Goal: Information Seeking & Learning: Learn about a topic

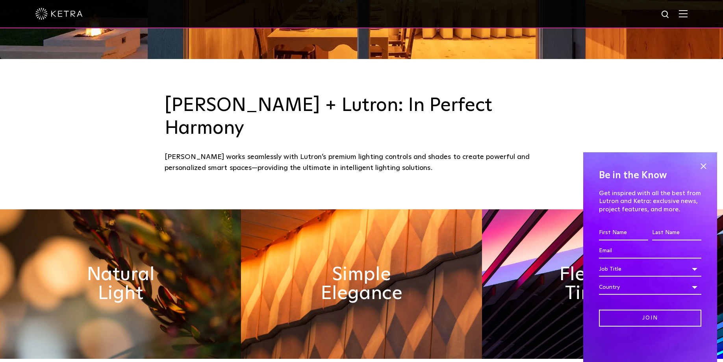
scroll to position [304, 0]
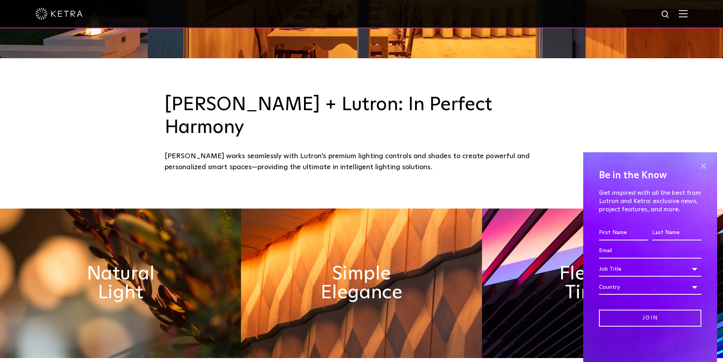
click at [703, 167] on span at bounding box center [703, 166] width 12 height 12
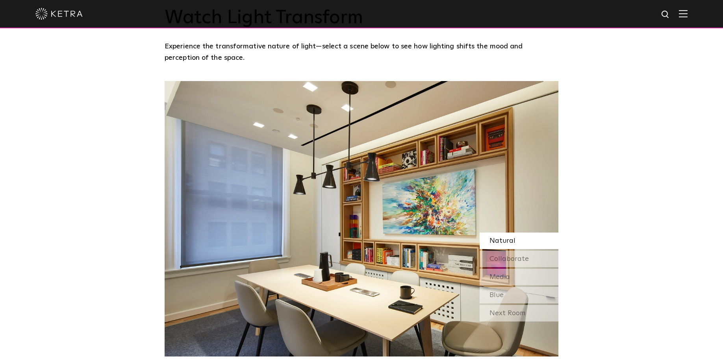
scroll to position [721, 0]
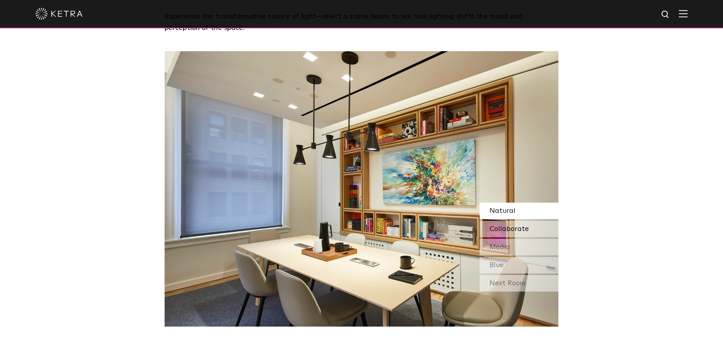
click at [518, 226] on span "Collaborate" at bounding box center [508, 229] width 39 height 7
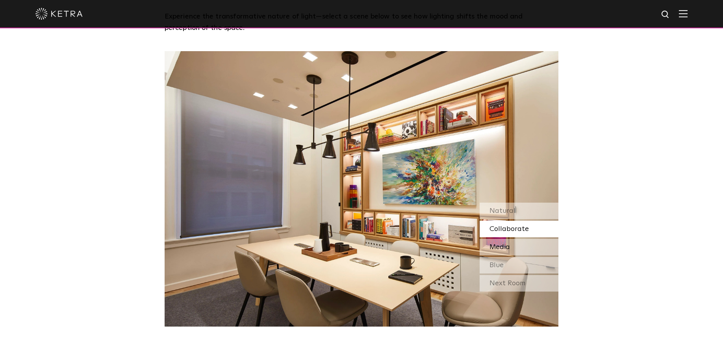
click at [508, 244] on span "Media" at bounding box center [499, 247] width 20 height 7
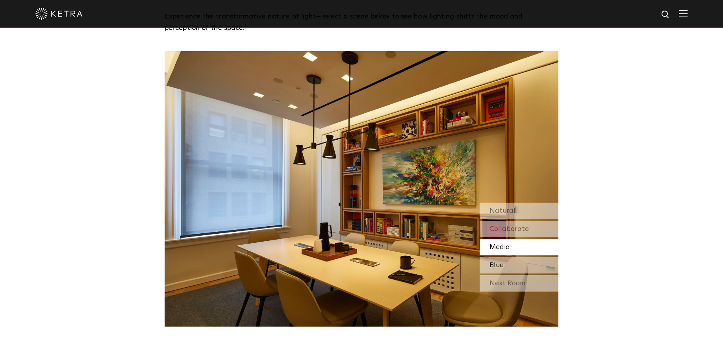
click at [513, 257] on div "Blue" at bounding box center [518, 265] width 79 height 17
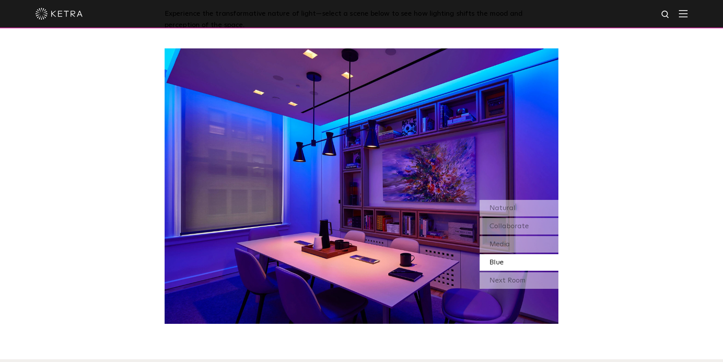
scroll to position [728, 0]
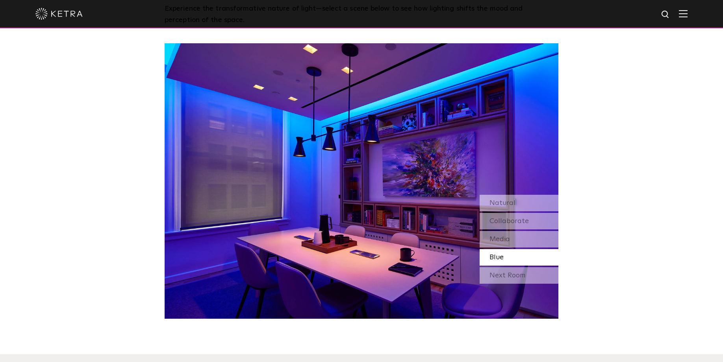
click at [516, 267] on div "Next Room" at bounding box center [518, 275] width 79 height 17
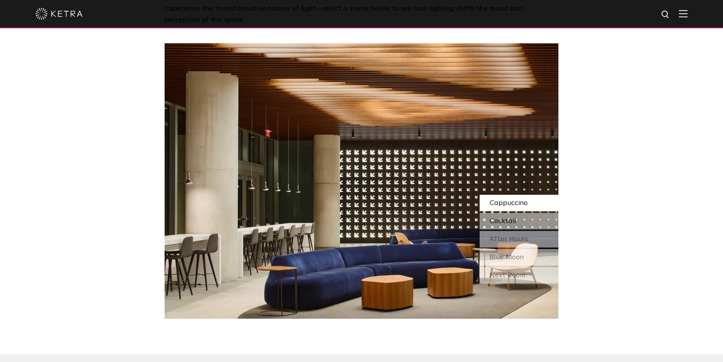
click at [519, 213] on div "Cocktail" at bounding box center [518, 221] width 79 height 17
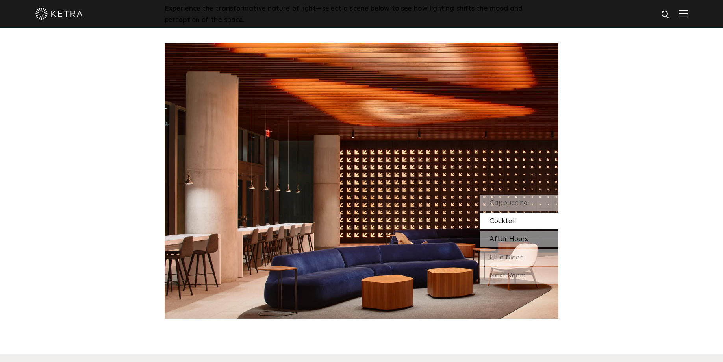
click at [515, 236] on span "After Hours" at bounding box center [508, 239] width 39 height 7
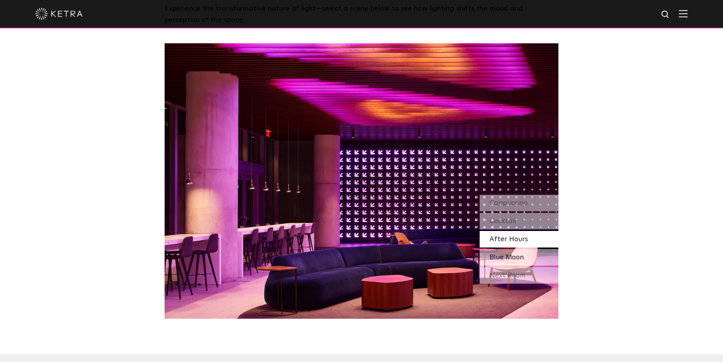
click at [519, 254] on span "Blue Moon" at bounding box center [506, 257] width 34 height 7
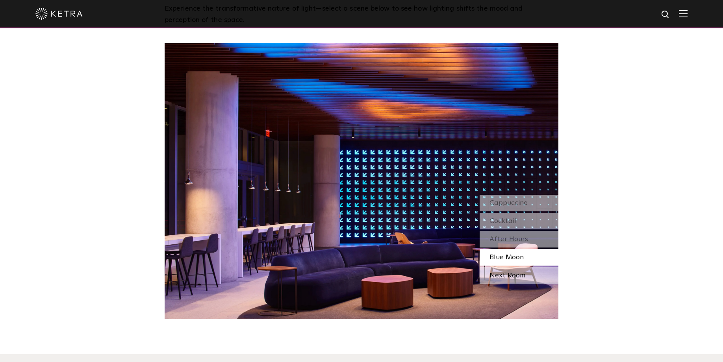
click at [514, 267] on div "Next Room" at bounding box center [518, 275] width 79 height 17
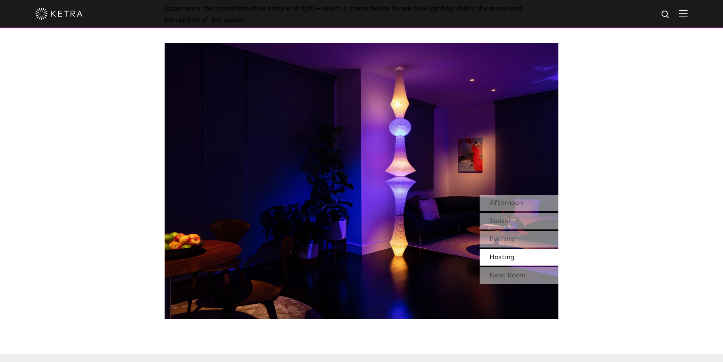
scroll to position [728, 0]
click at [511, 195] on div "Afternoon" at bounding box center [518, 203] width 79 height 17
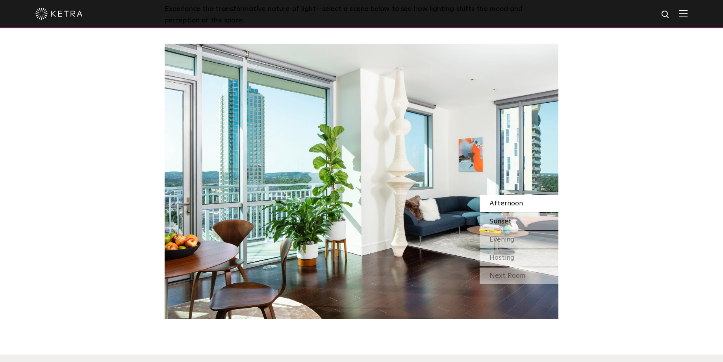
click at [508, 218] on span "Sunset" at bounding box center [500, 221] width 22 height 7
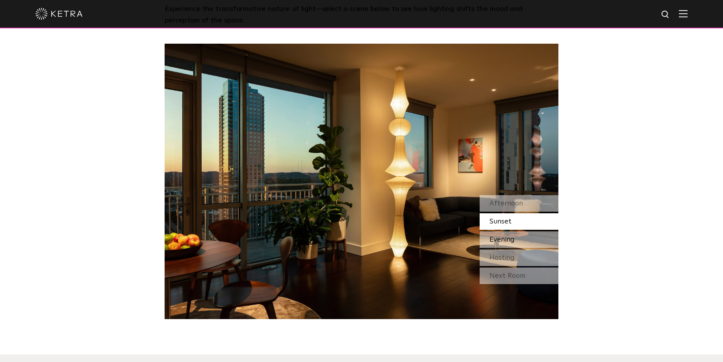
click at [506, 236] on span "Evening" at bounding box center [501, 239] width 25 height 7
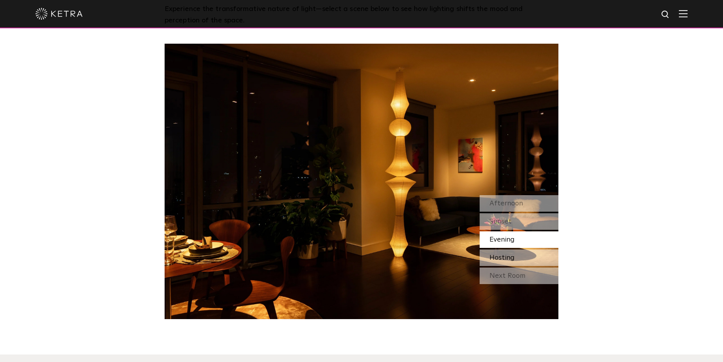
click at [512, 250] on div "Hosting" at bounding box center [518, 258] width 79 height 17
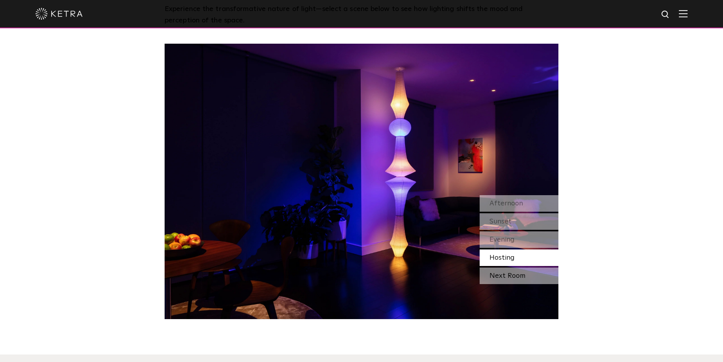
click at [514, 268] on div "Next Room" at bounding box center [518, 276] width 79 height 17
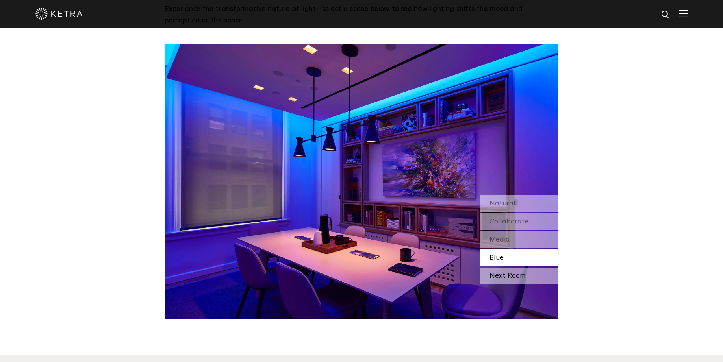
click at [515, 268] on div "Next Room" at bounding box center [518, 276] width 79 height 17
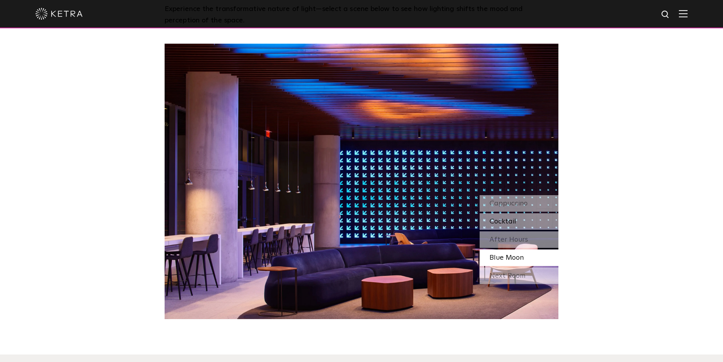
click at [507, 218] on span "Cocktail" at bounding box center [502, 221] width 27 height 7
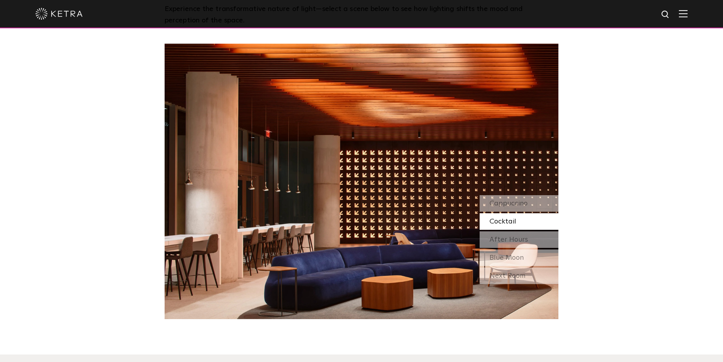
scroll to position [730, 0]
